Goal: Check status: Check status

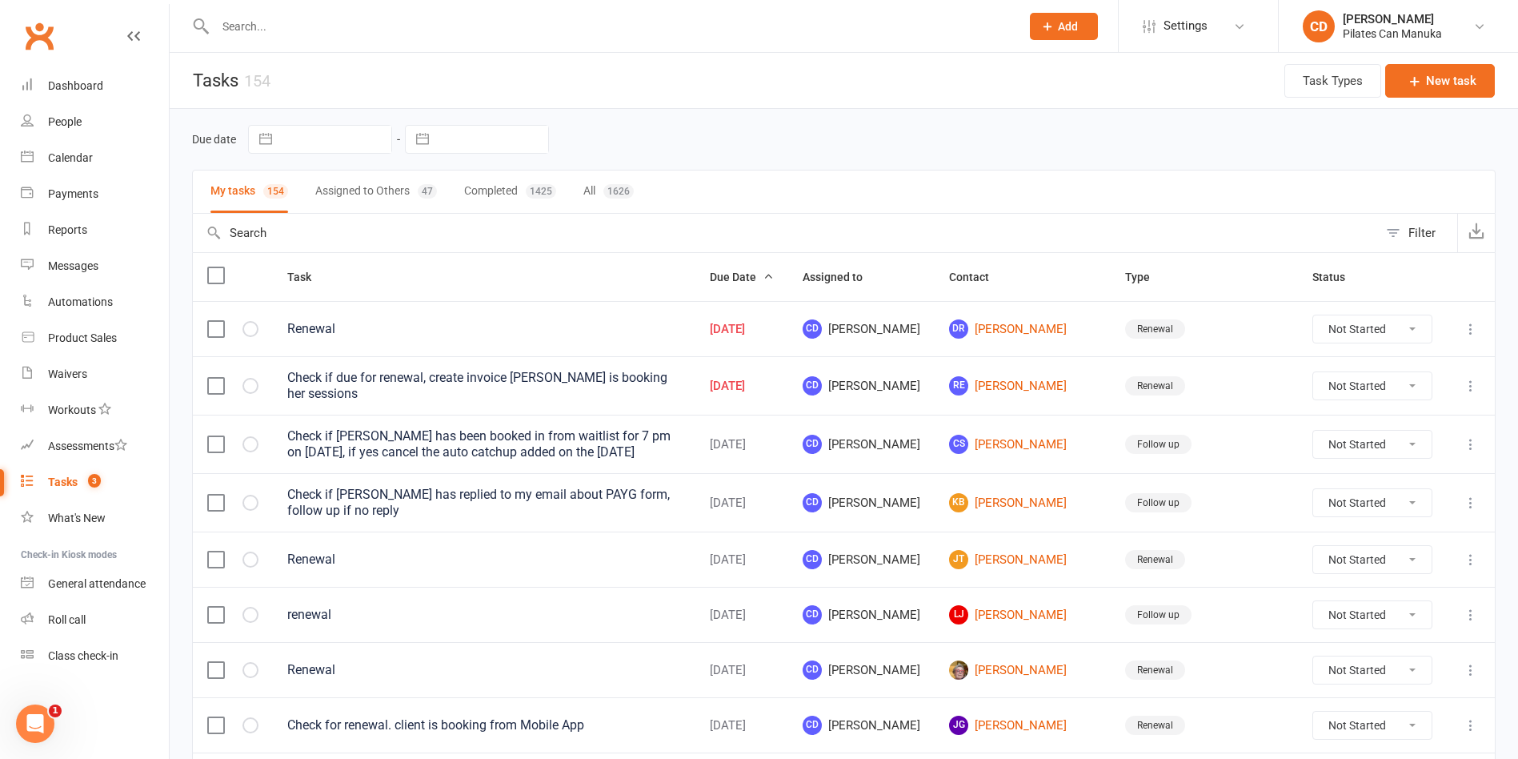
click at [1015, 133] on div "Due date Navigate forward to interact with the calendar and select a date. Pres…" at bounding box center [843, 139] width 1303 height 29
click at [1045, 329] on link "DR [PERSON_NAME]" at bounding box center [1022, 328] width 147 height 19
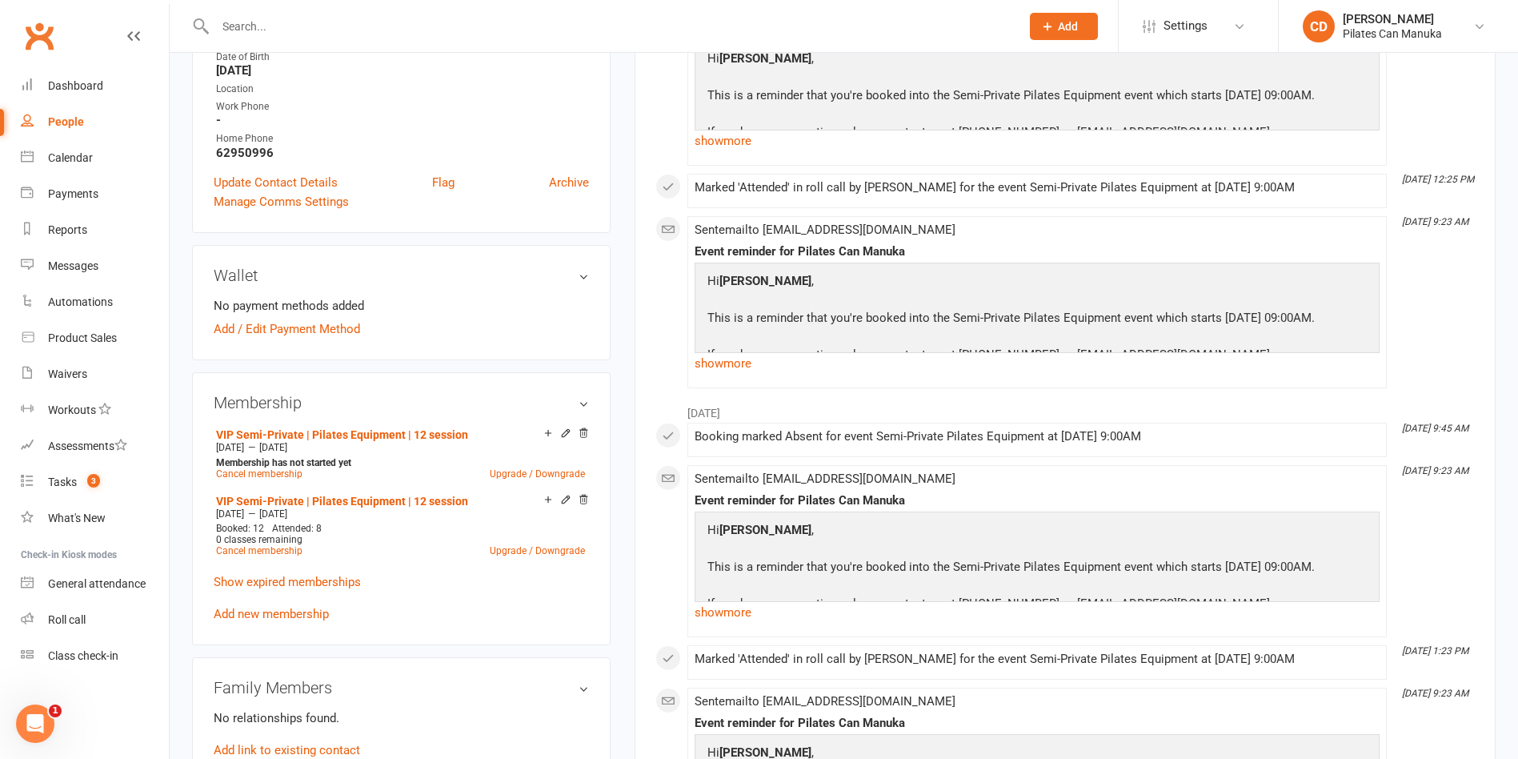
scroll to position [360, 0]
click at [442, 494] on link "VIP Semi-Private | Pilates Equipment | 12 session" at bounding box center [342, 499] width 252 height 13
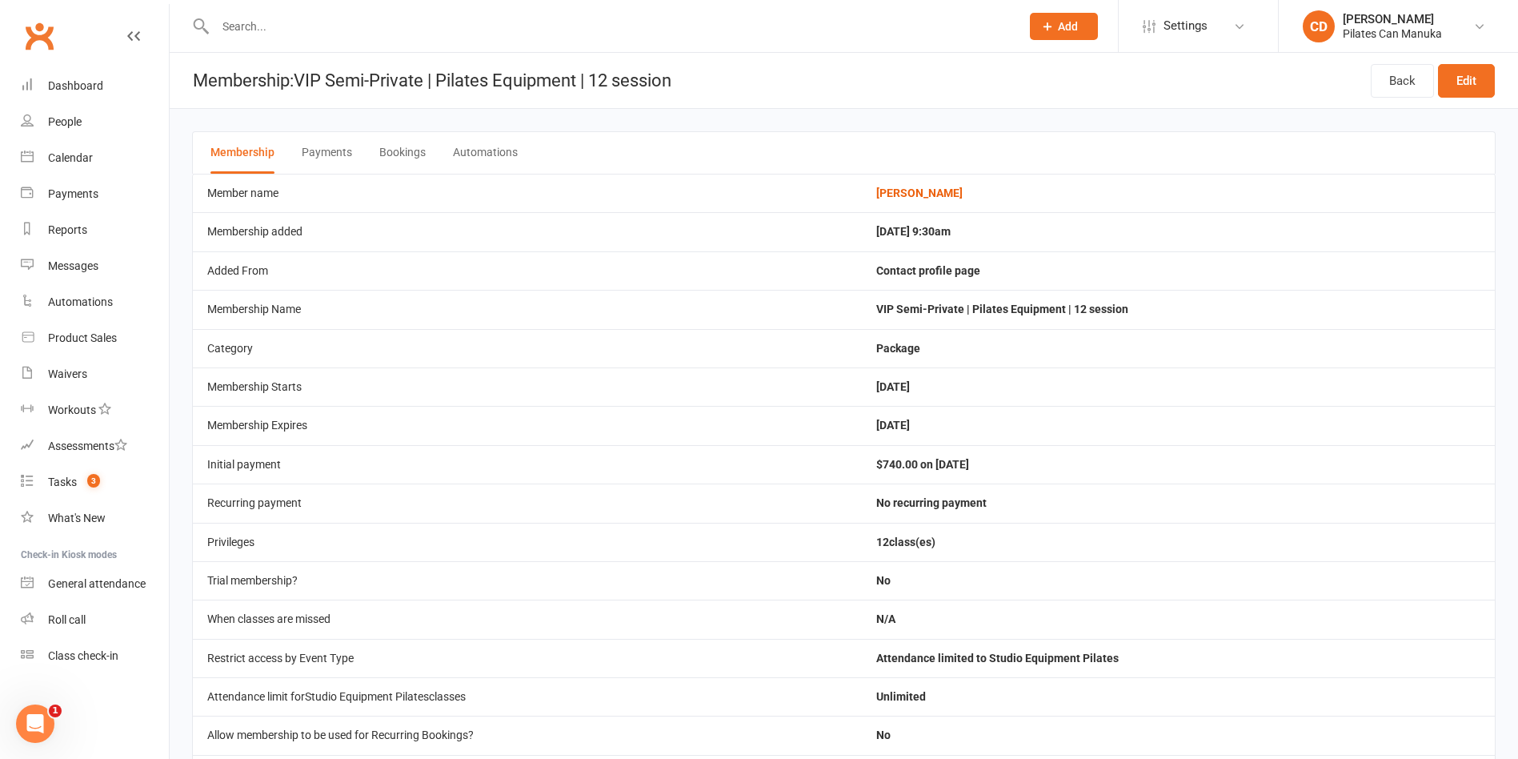
click at [413, 150] on button "Bookings" at bounding box center [402, 153] width 46 height 42
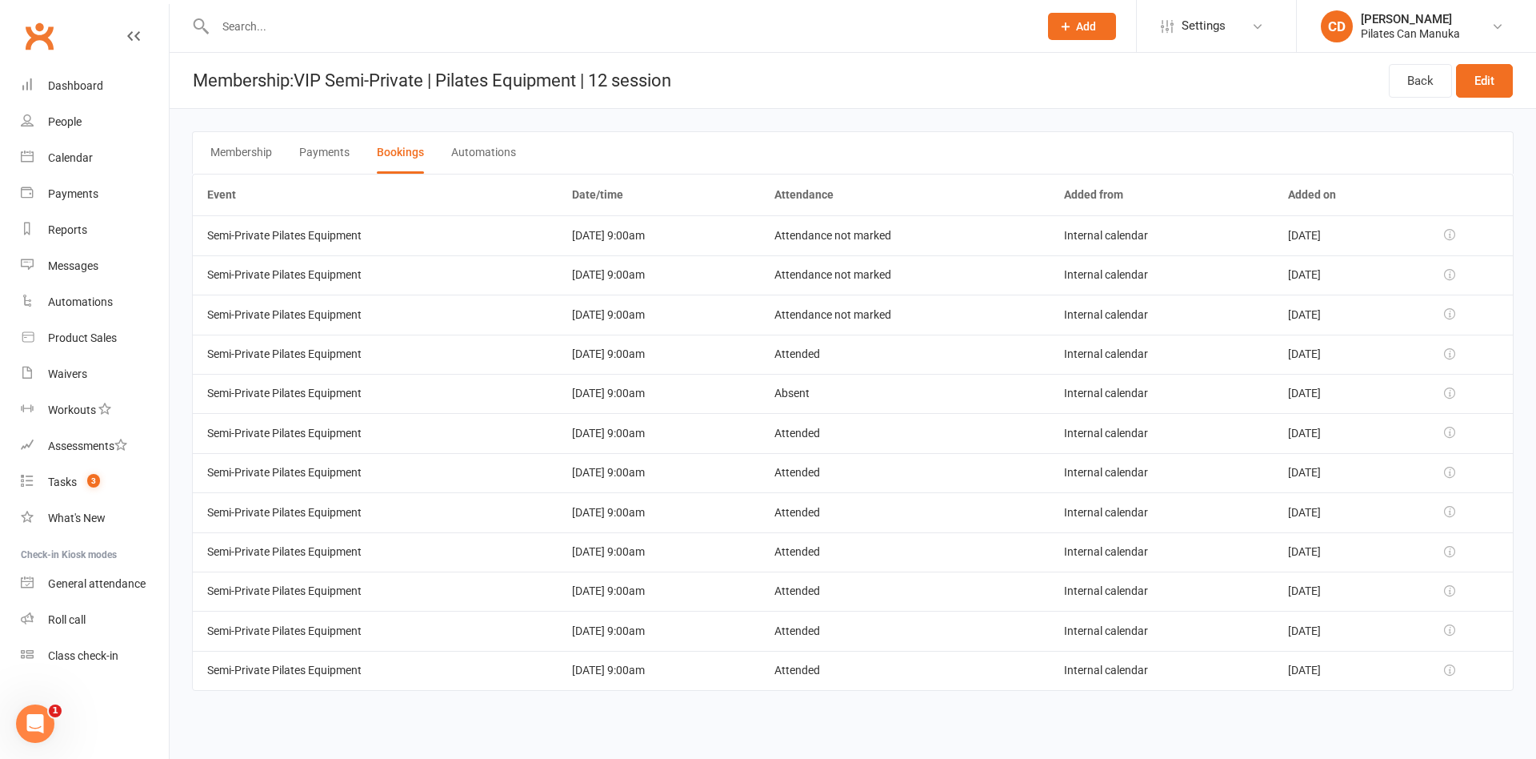
click at [993, 67] on header "Membership: VIP Semi-Private | Pilates Equipment | 12 session Back Edit" at bounding box center [853, 81] width 1367 height 56
click at [736, 49] on div at bounding box center [609, 26] width 835 height 52
